Goal: Task Accomplishment & Management: Use online tool/utility

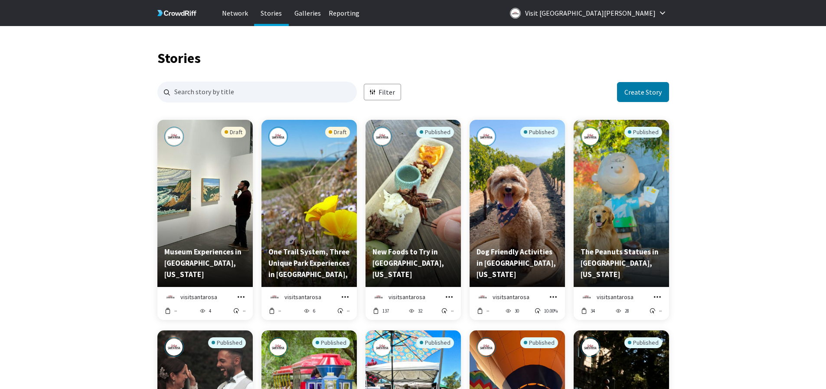
scroll to position [835, 505]
click at [239, 294] on icon "grid" at bounding box center [241, 296] width 9 height 9
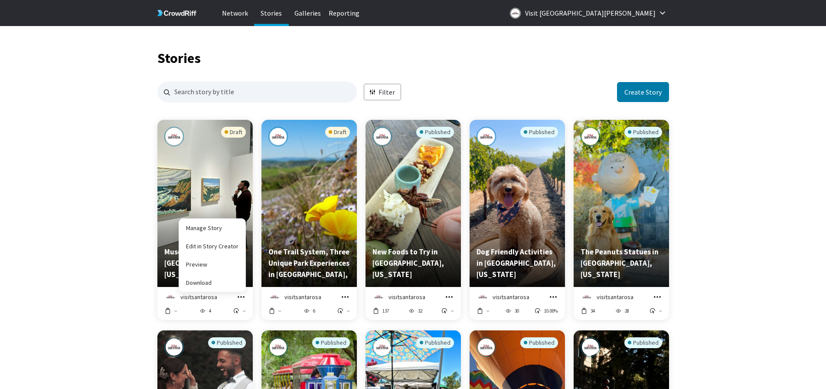
click at [204, 176] on div "Draft" at bounding box center [205, 182] width 82 height 111
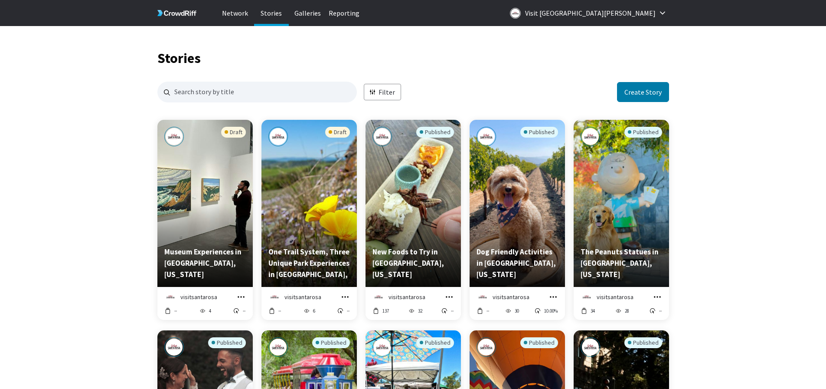
click at [239, 297] on icon "grid" at bounding box center [241, 296] width 9 height 9
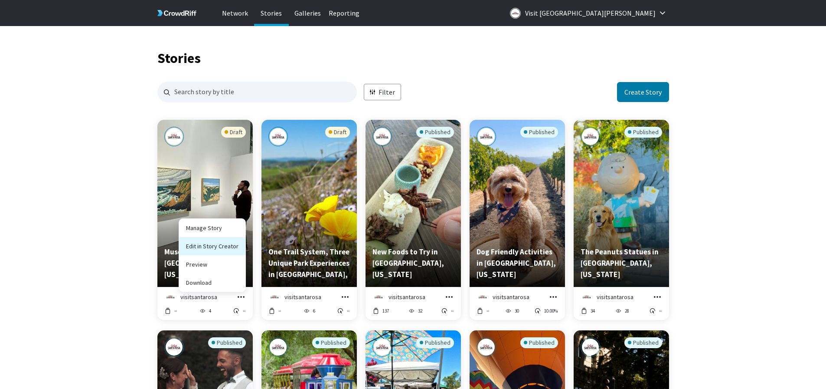
click at [218, 248] on link "Edit in Story Creator" at bounding box center [212, 246] width 66 height 18
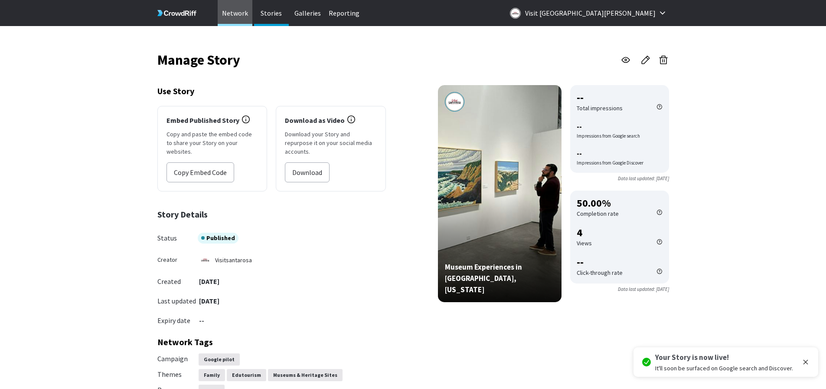
click at [237, 13] on p "Network" at bounding box center [235, 13] width 35 height 26
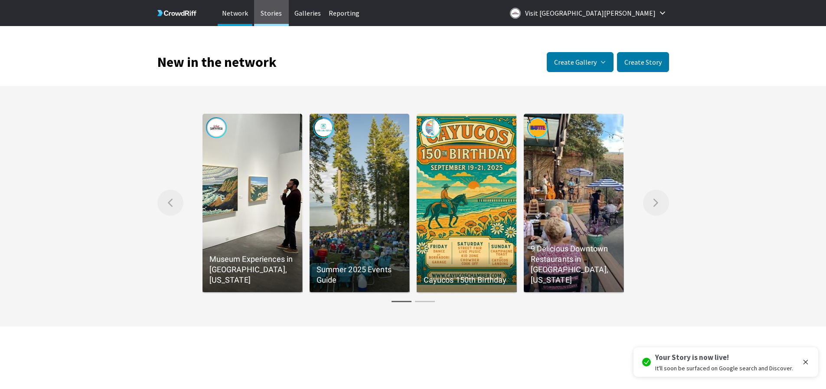
click at [268, 13] on p "Stories" at bounding box center [271, 13] width 35 height 26
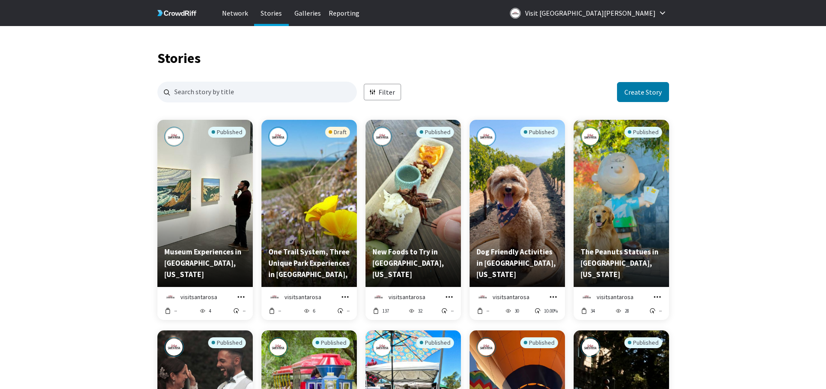
scroll to position [835, 505]
click at [343, 295] on icon "grid" at bounding box center [345, 296] width 9 height 9
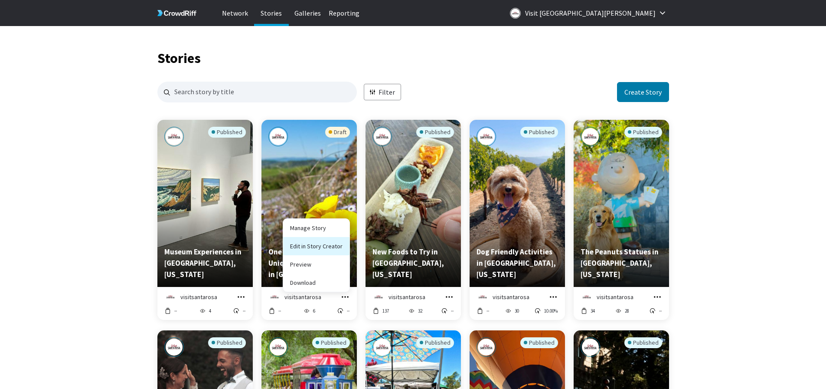
click at [318, 247] on link "Edit in Story Creator" at bounding box center [316, 246] width 66 height 18
